Goal: Information Seeking & Learning: Learn about a topic

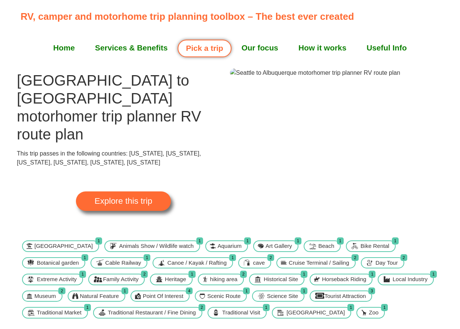
click at [114, 197] on span "Explore this trip" at bounding box center [124, 201] width 58 height 8
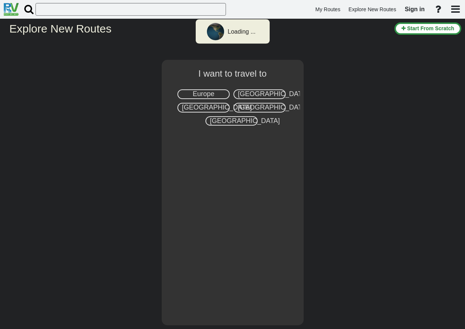
select select "number:2"
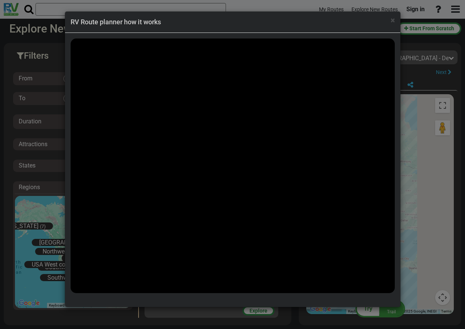
scroll to position [28206, 0]
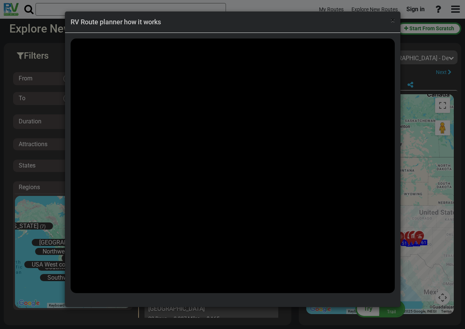
click at [393, 23] on span "×" at bounding box center [393, 20] width 4 height 9
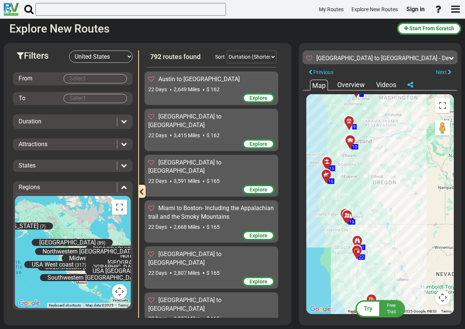
drag, startPoint x: 357, startPoint y: 183, endPoint x: 402, endPoint y: 157, distance: 52.2
click at [402, 157] on div "To activate drag with keyboard, press Alt + Enter. Once in keyboard drag state,…" at bounding box center [380, 204] width 148 height 220
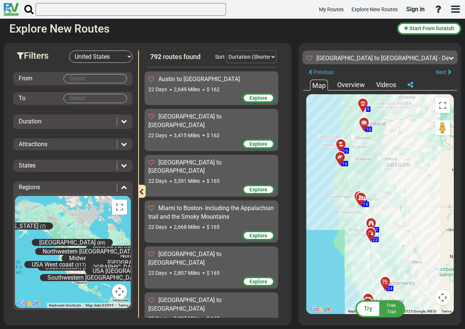
drag, startPoint x: 359, startPoint y: 176, endPoint x: 373, endPoint y: 157, distance: 23.2
click at [373, 157] on div "To activate drag with keyboard, press Alt + Enter. Once in keyboard drag state,…" at bounding box center [380, 204] width 148 height 220
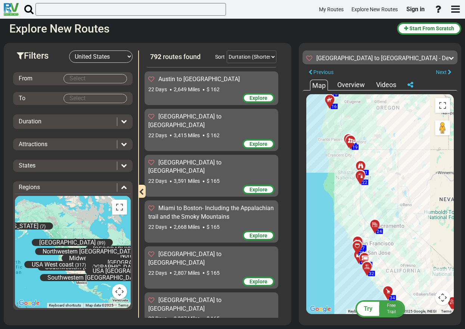
drag, startPoint x: 380, startPoint y: 226, endPoint x: 369, endPoint y: 170, distance: 57.1
click at [369, 170] on div "To activate drag with keyboard, press Alt + Enter. Once in keyboard drag state,…" at bounding box center [380, 204] width 148 height 220
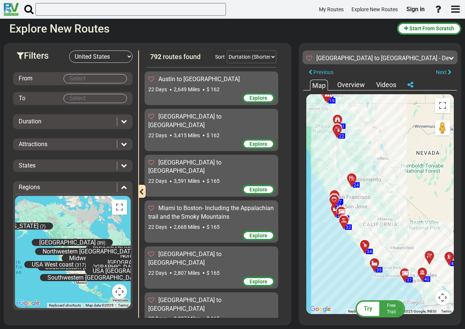
drag, startPoint x: 393, startPoint y: 217, endPoint x: 370, endPoint y: 170, distance: 52.5
click at [370, 170] on div "To activate drag with keyboard, press Alt + Enter. Once in keyboard drag state,…" at bounding box center [380, 204] width 148 height 220
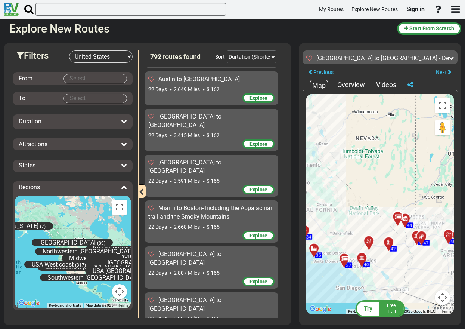
drag, startPoint x: 387, startPoint y: 220, endPoint x: 326, endPoint y: 205, distance: 62.4
click at [326, 205] on div "To activate drag with keyboard, press Alt + Enter. Once in keyboard drag state,…" at bounding box center [380, 204] width 148 height 220
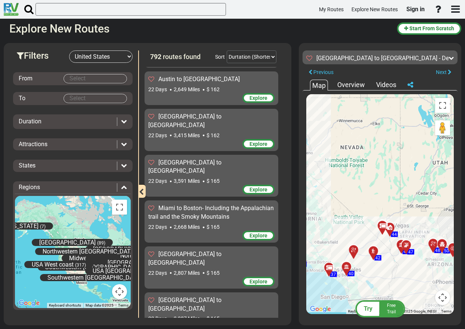
drag, startPoint x: 393, startPoint y: 220, endPoint x: 370, endPoint y: 230, distance: 24.6
click at [376, 230] on div "To activate drag with keyboard, press Alt + Enter. Once in keyboard drag state,…" at bounding box center [380, 204] width 148 height 220
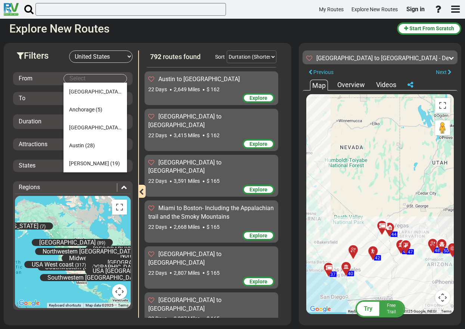
click at [102, 78] on input "Select" at bounding box center [95, 78] width 63 height 9
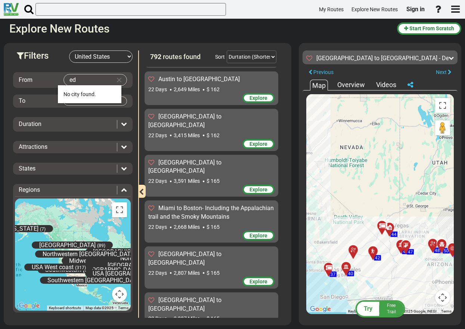
type input "e"
type input "[GEOGRAPHIC_DATA]"
click at [73, 92] on span "[GEOGRAPHIC_DATA]" at bounding box center [90, 94] width 52 height 6
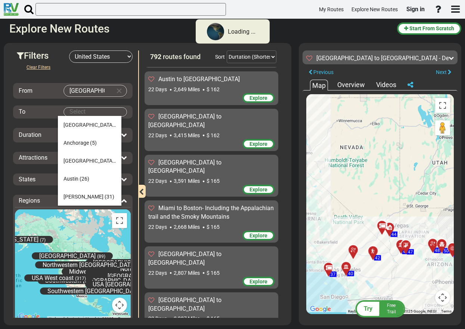
click at [88, 113] on input "Select" at bounding box center [95, 112] width 63 height 9
click at [89, 124] on span "[GEOGRAPHIC_DATA]" at bounding box center [90, 125] width 52 height 6
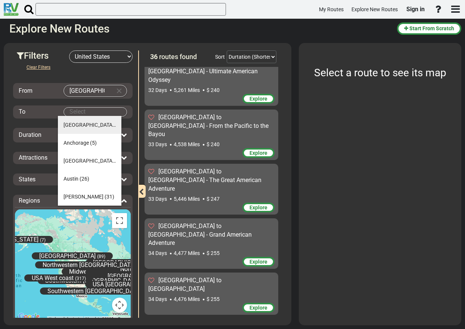
type input "[GEOGRAPHIC_DATA]"
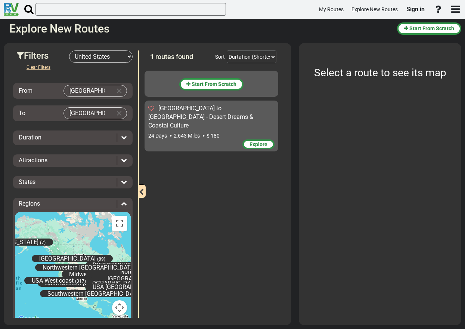
scroll to position [0, 0]
click at [121, 136] on icon at bounding box center [124, 137] width 6 height 6
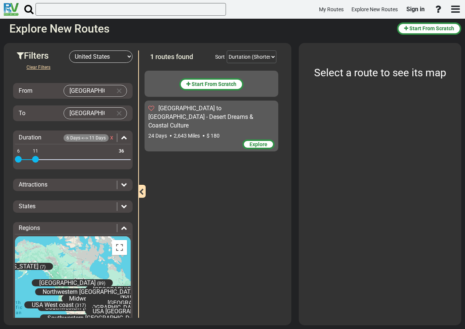
drag, startPoint x: 123, startPoint y: 158, endPoint x: 34, endPoint y: 159, distance: 88.6
click at [34, 159] on span at bounding box center [35, 159] width 7 height 7
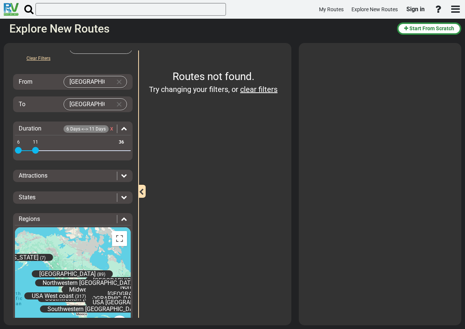
scroll to position [32, 0]
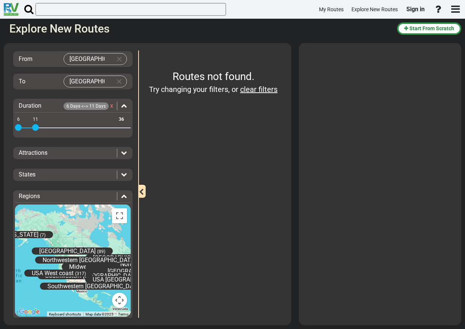
click at [121, 155] on icon at bounding box center [124, 152] width 6 height 6
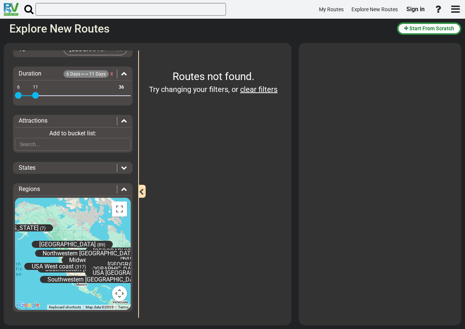
scroll to position [64, 0]
click at [121, 166] on icon at bounding box center [124, 167] width 6 height 6
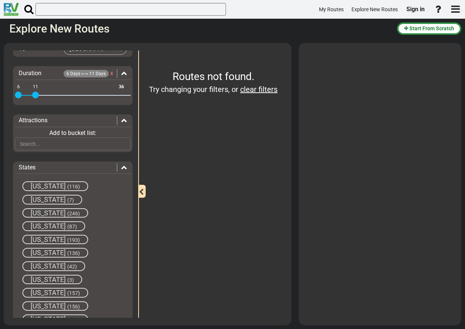
drag, startPoint x: 118, startPoint y: 166, endPoint x: 114, endPoint y: 164, distance: 4.7
click at [121, 166] on icon at bounding box center [124, 167] width 6 height 6
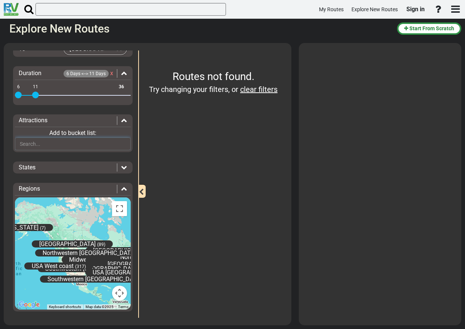
click at [101, 144] on input "text" at bounding box center [73, 144] width 116 height 13
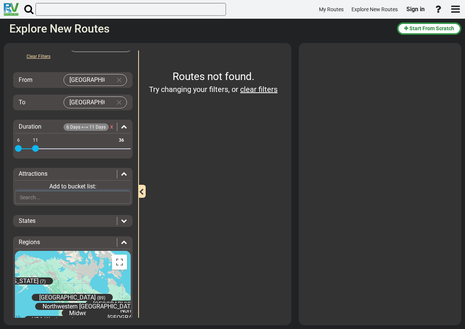
scroll to position [0, 0]
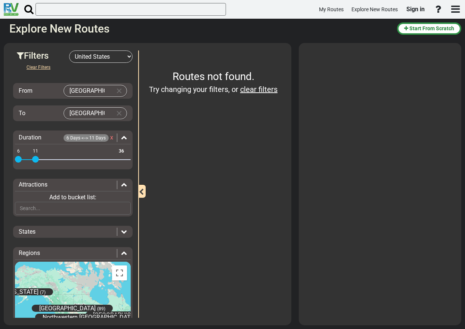
click at [94, 90] on input "[GEOGRAPHIC_DATA]" at bounding box center [88, 90] width 48 height 11
click at [44, 67] on button "Clear Filters" at bounding box center [39, 67] width 36 height 9
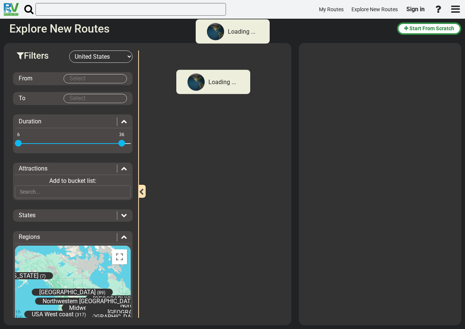
click at [87, 79] on input "Select" at bounding box center [95, 78] width 63 height 9
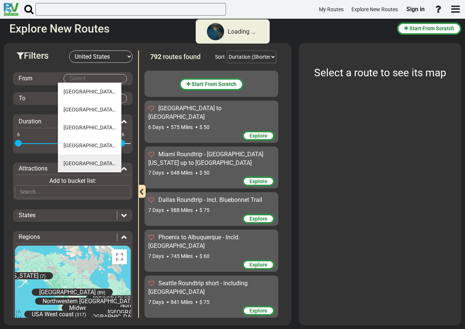
scroll to position [523, 0]
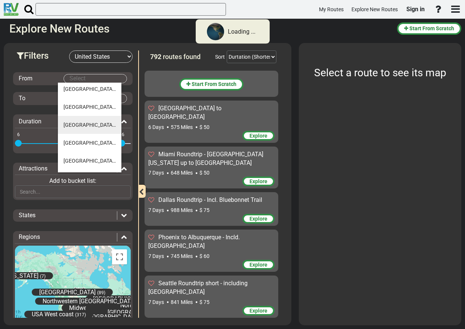
click at [74, 130] on li "[GEOGRAPHIC_DATA] (36)" at bounding box center [90, 125] width 64 height 18
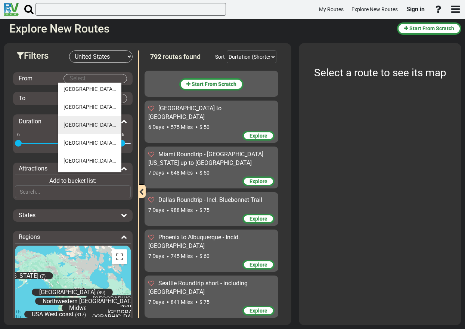
type input "[GEOGRAPHIC_DATA]"
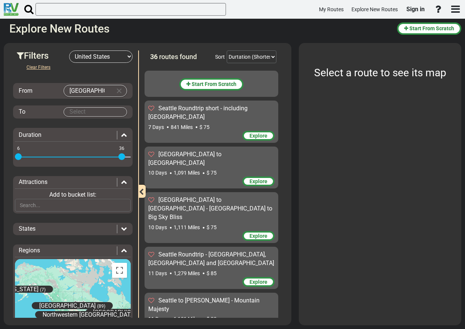
click at [90, 114] on input "Select" at bounding box center [95, 112] width 63 height 9
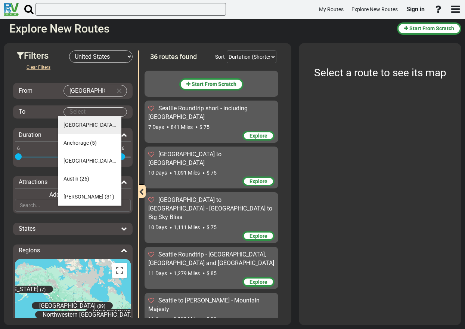
click at [87, 124] on span "[GEOGRAPHIC_DATA]" at bounding box center [90, 125] width 52 height 6
type input "[GEOGRAPHIC_DATA]"
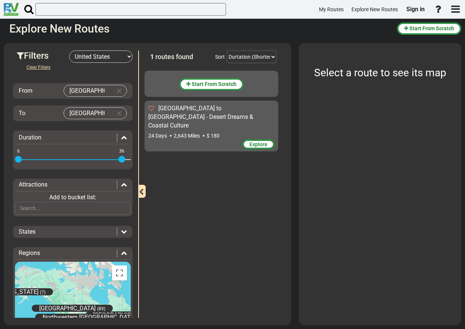
click at [255, 141] on span "Explore" at bounding box center [259, 144] width 18 height 6
